Goal: Find specific fact: Find specific fact

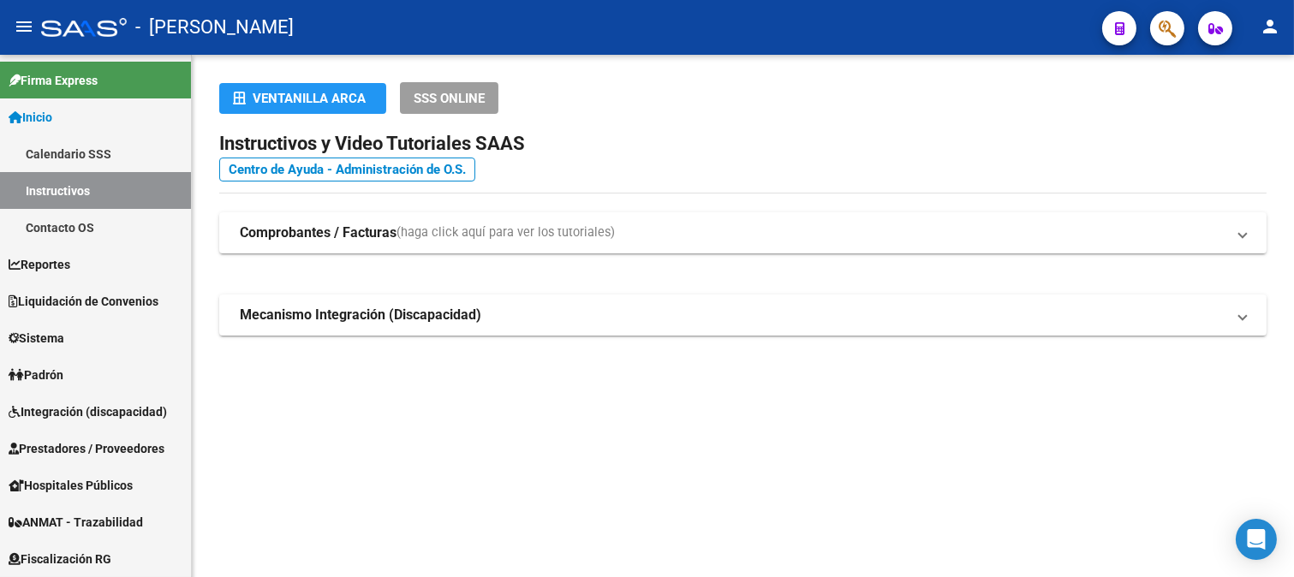
click at [1167, 29] on icon "button" at bounding box center [1166, 29] width 17 height 20
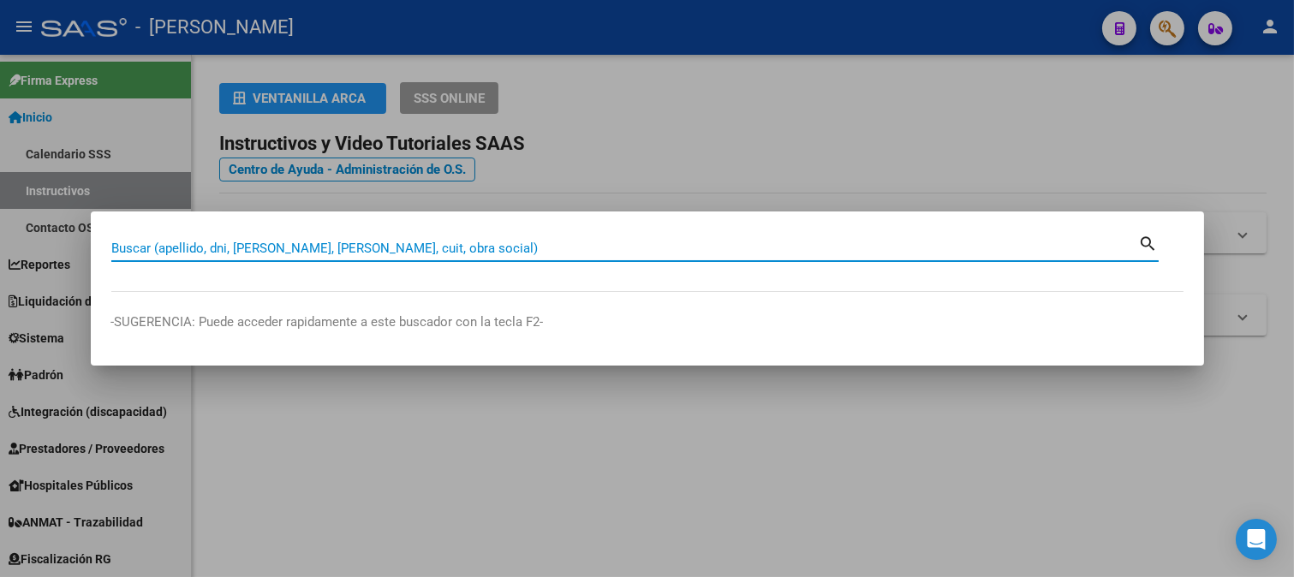
paste input "31487960"
type input "31487960"
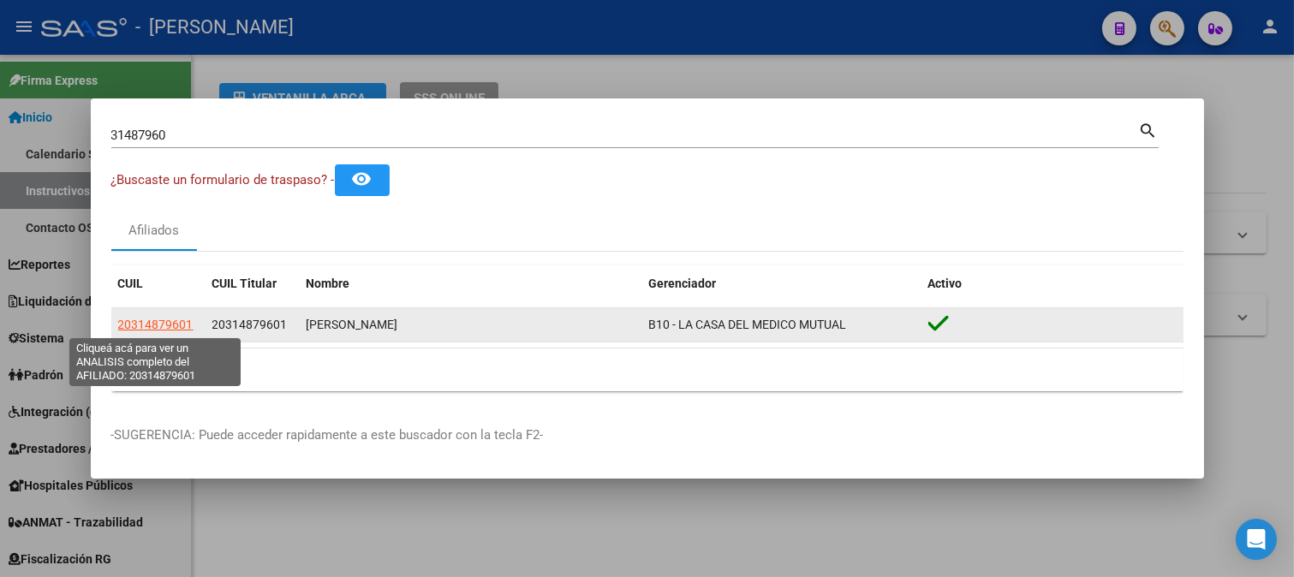
click at [155, 324] on span "20314879601" at bounding box center [155, 325] width 75 height 14
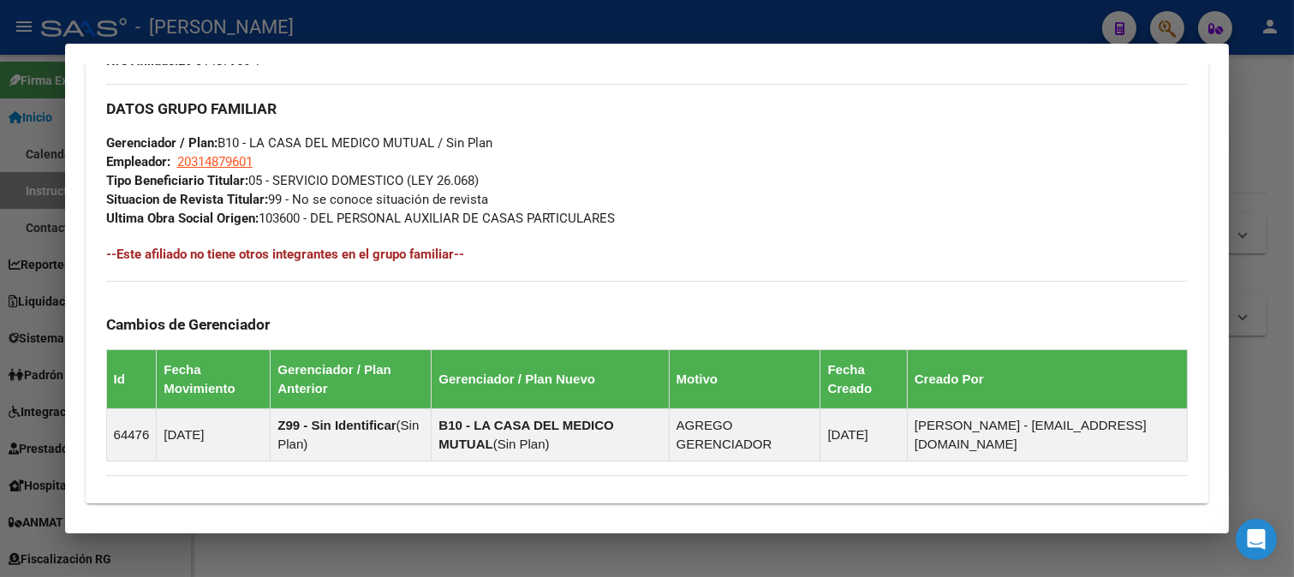
scroll to position [1060, 0]
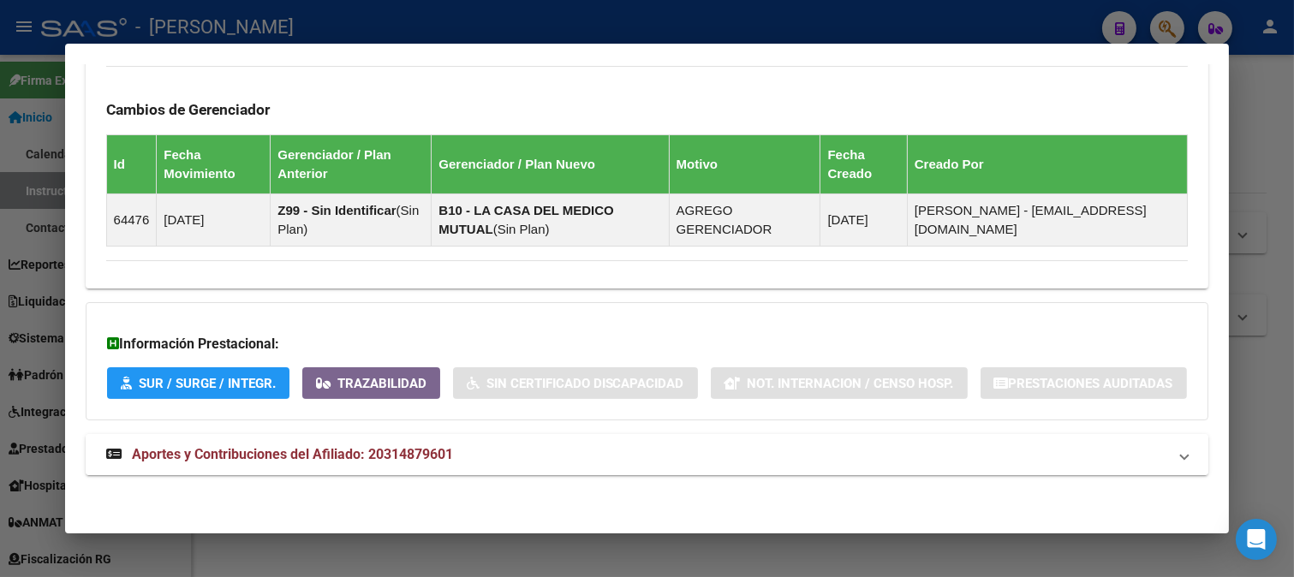
click at [456, 457] on mat-panel-title "Aportes y Contribuciones del Afiliado: 20314879601" at bounding box center [637, 454] width 1062 height 21
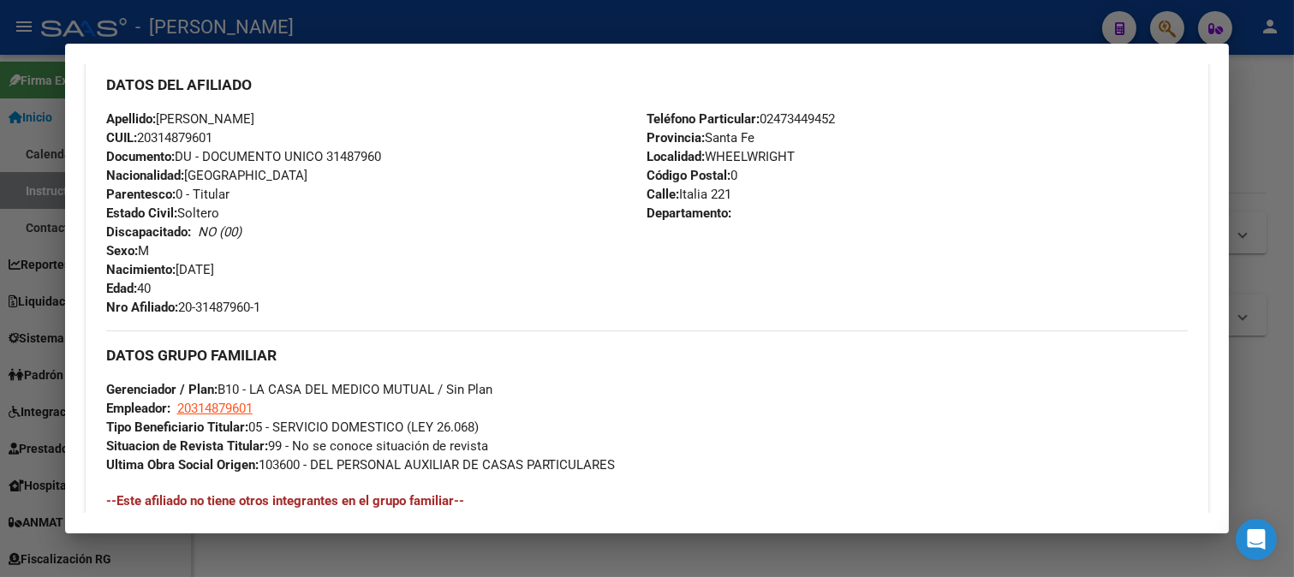
scroll to position [402, 0]
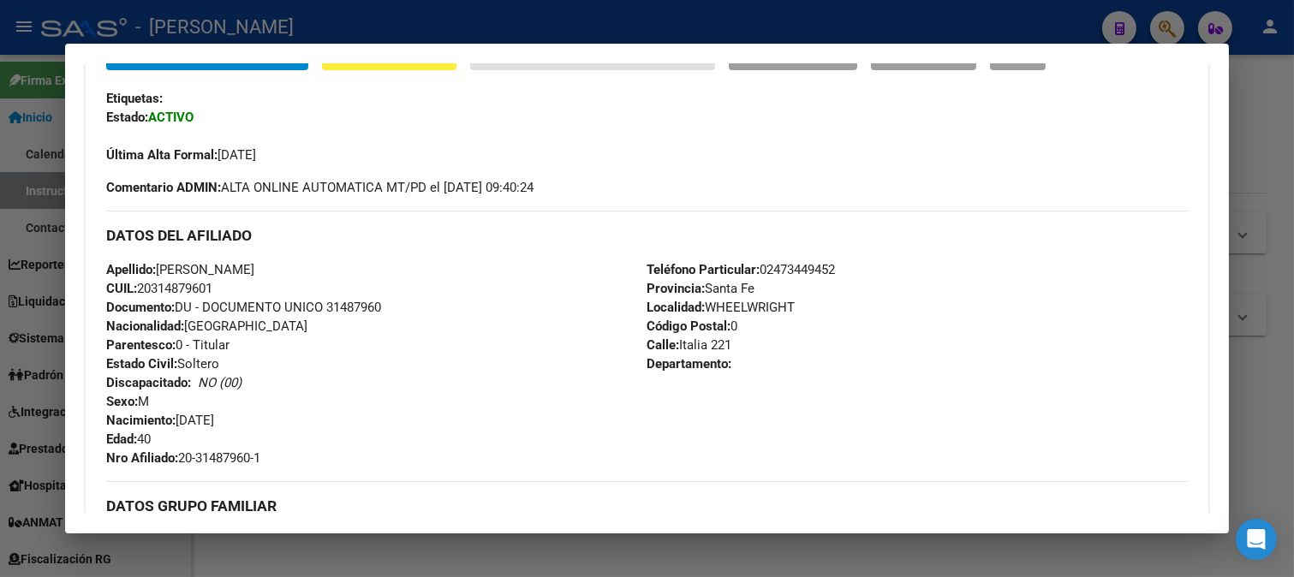
click at [182, 284] on span "CUIL: 20314879601" at bounding box center [159, 288] width 106 height 15
copy span "20314879601"
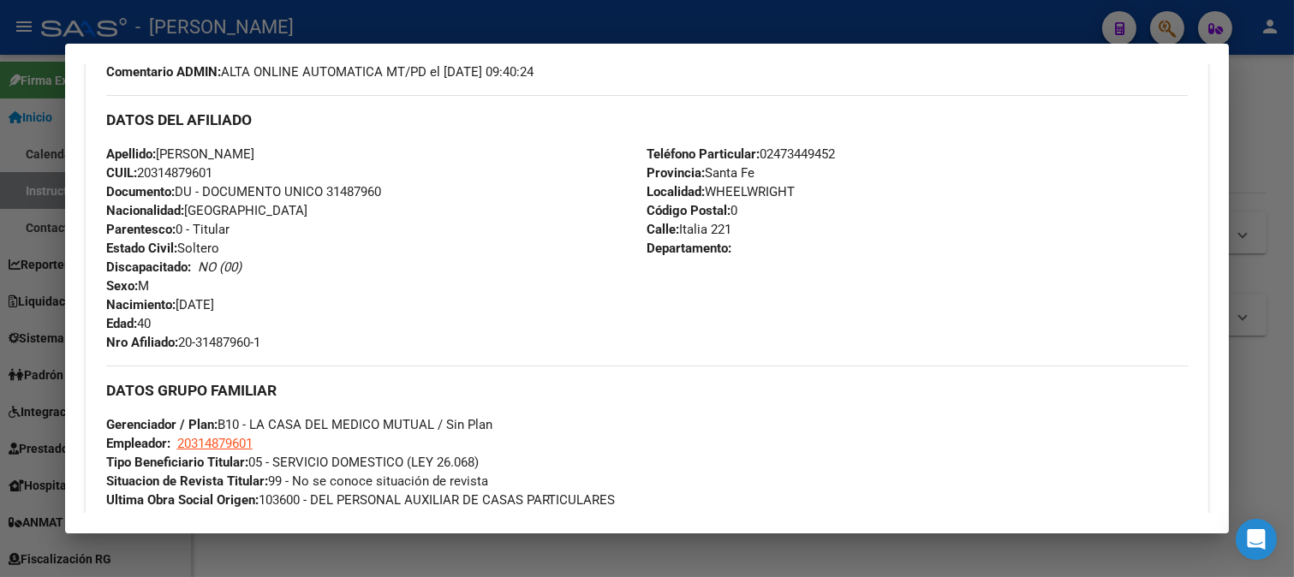
scroll to position [688, 0]
